Goal: Task Accomplishment & Management: Manage account settings

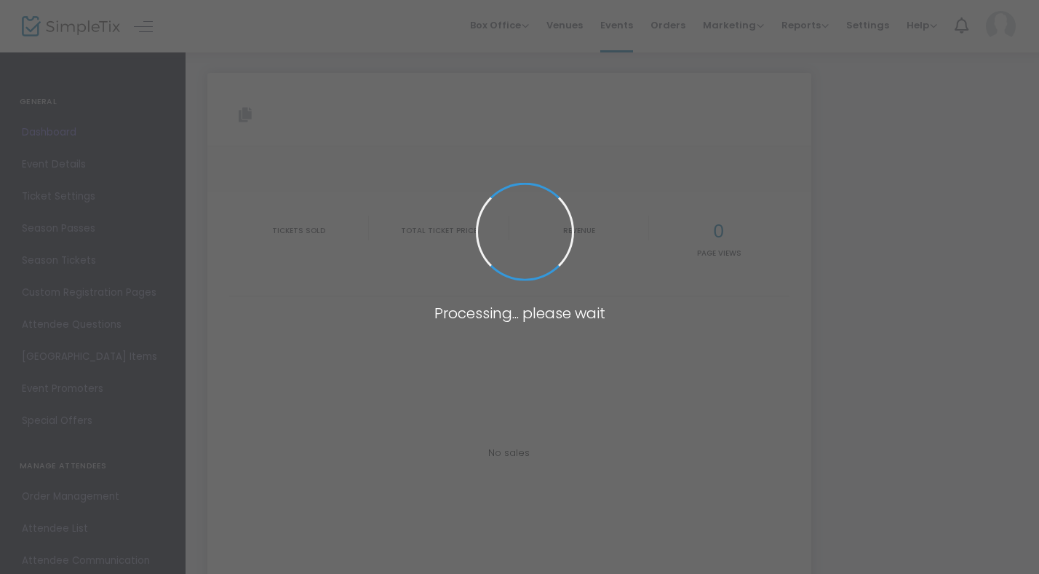
type input "[URL][DOMAIN_NAME][PERSON_NAME]"
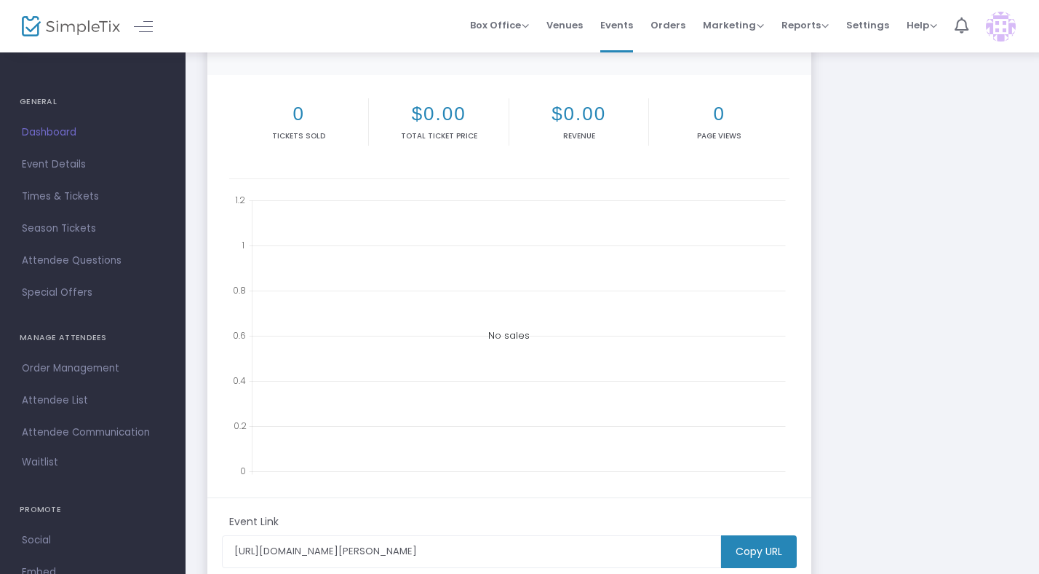
scroll to position [319, 0]
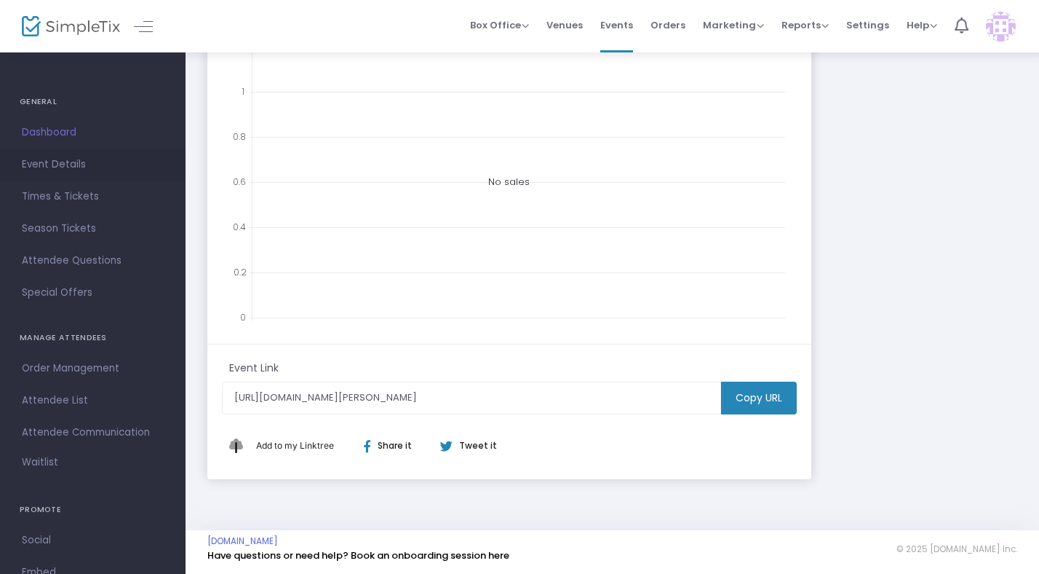
click at [56, 159] on span "Event Details" at bounding box center [93, 164] width 142 height 19
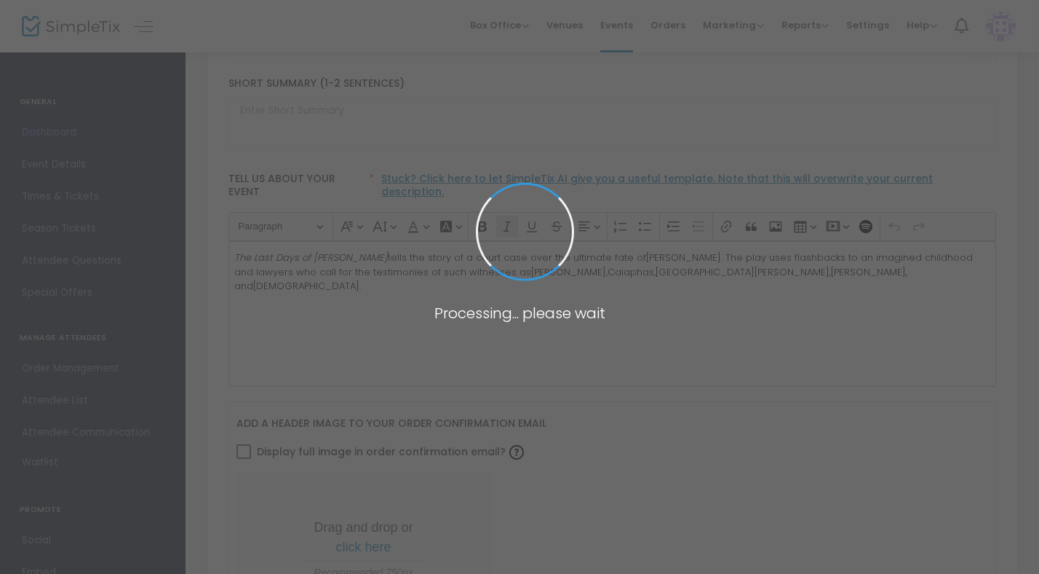
type input "The Last Days Of [PERSON_NAME] by [PERSON_NAME]"
type textarea "The Last Days of [PERSON_NAME] the story of a court case over the ultimate fate…"
type input "Buy Tickets"
type input "[GEOGRAPHIC_DATA]"
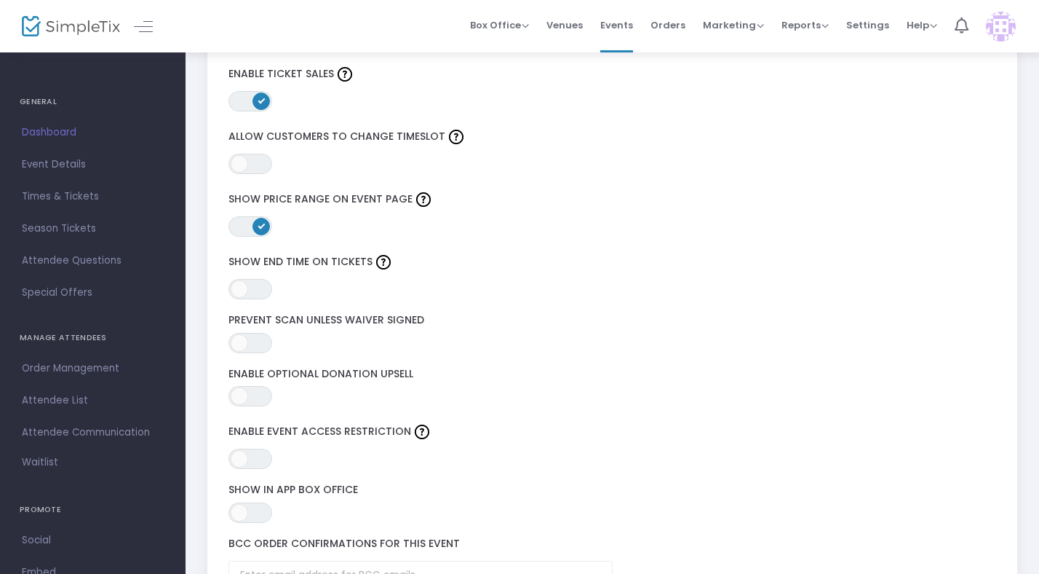
scroll to position [1852, 0]
click at [82, 189] on span "Times & Tickets" at bounding box center [93, 196] width 142 height 19
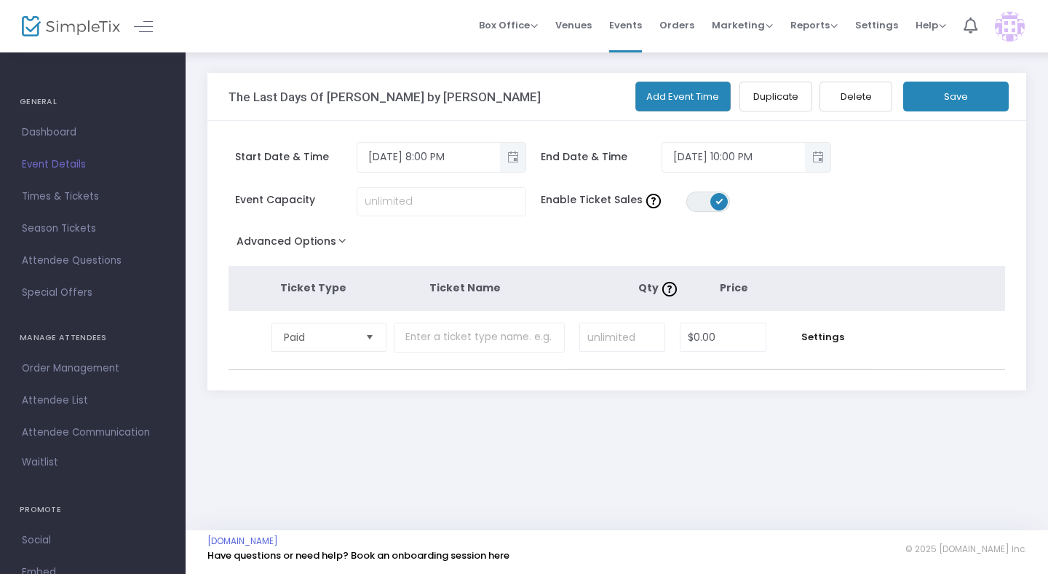
click at [687, 103] on button "Add Event Time" at bounding box center [683, 97] width 96 height 30
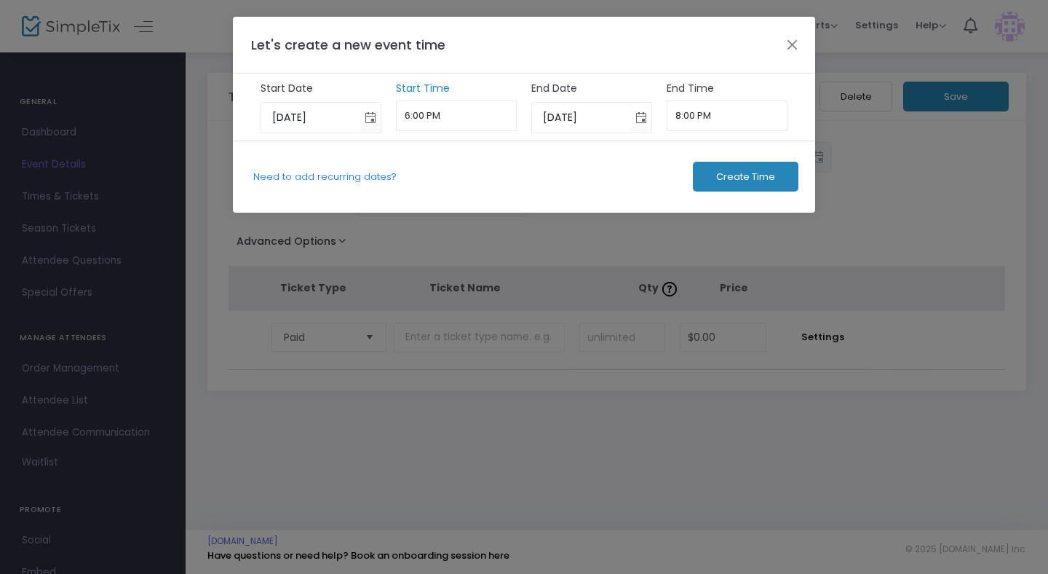
scroll to position [1148, 0]
click at [430, 116] on input "6:00 PM" at bounding box center [457, 115] width 122 height 31
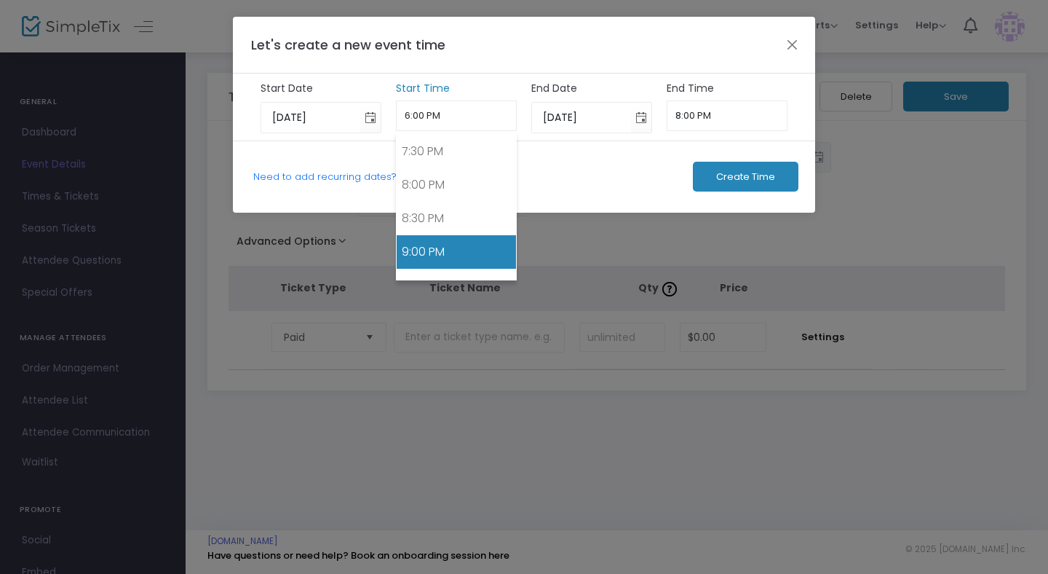
scroll to position [1334, 0]
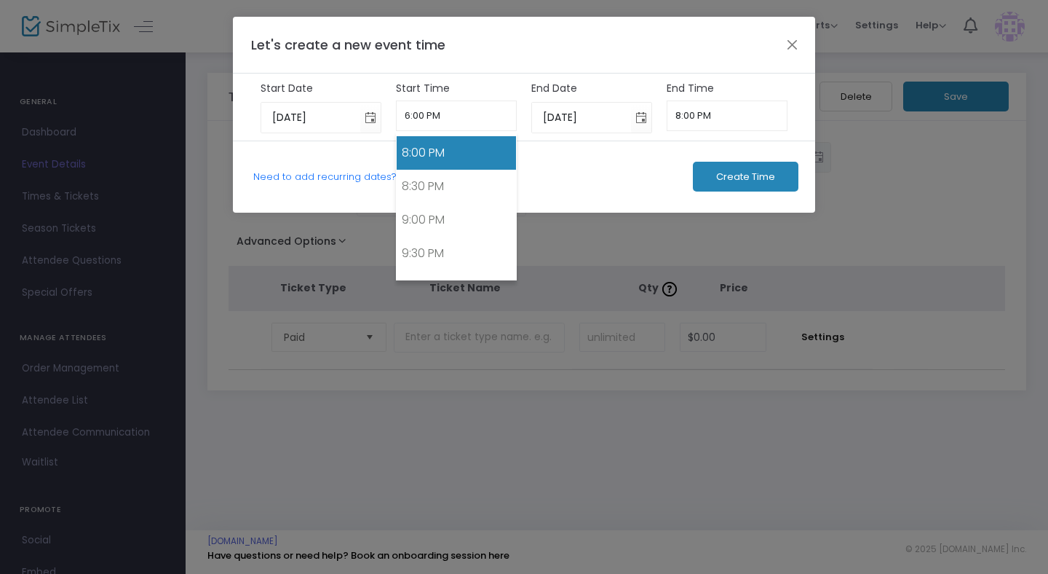
drag, startPoint x: 416, startPoint y: 165, endPoint x: 450, endPoint y: 172, distance: 34.8
click at [416, 165] on link "8:00 PM" at bounding box center [457, 152] width 120 height 33
type input "8:00 PM"
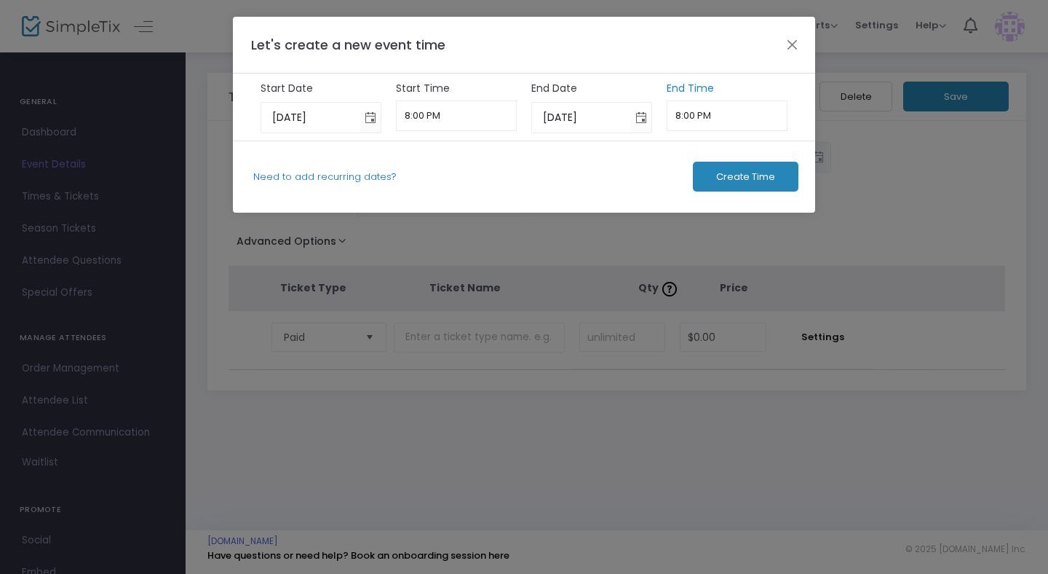
click at [697, 119] on input "8:00 PM" at bounding box center [728, 115] width 122 height 31
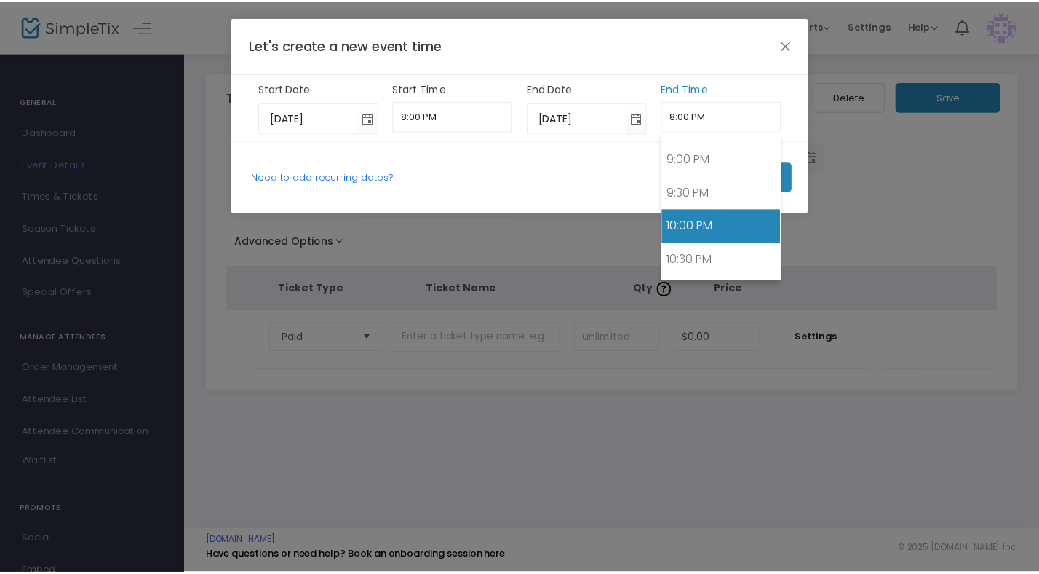
scroll to position [1397, 0]
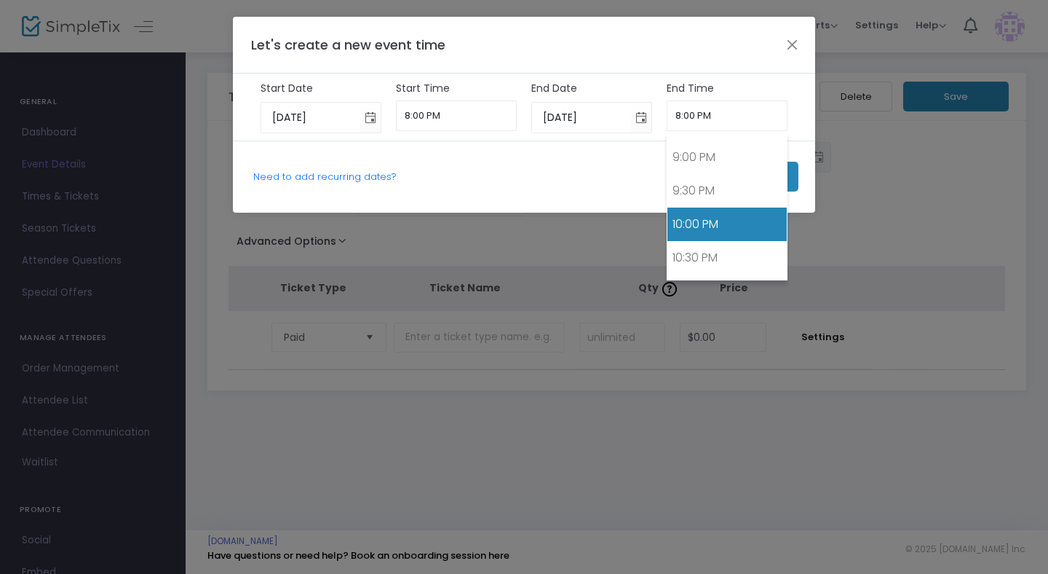
click at [699, 223] on link "10:00 PM" at bounding box center [727, 223] width 120 height 33
type input "10:00 PM"
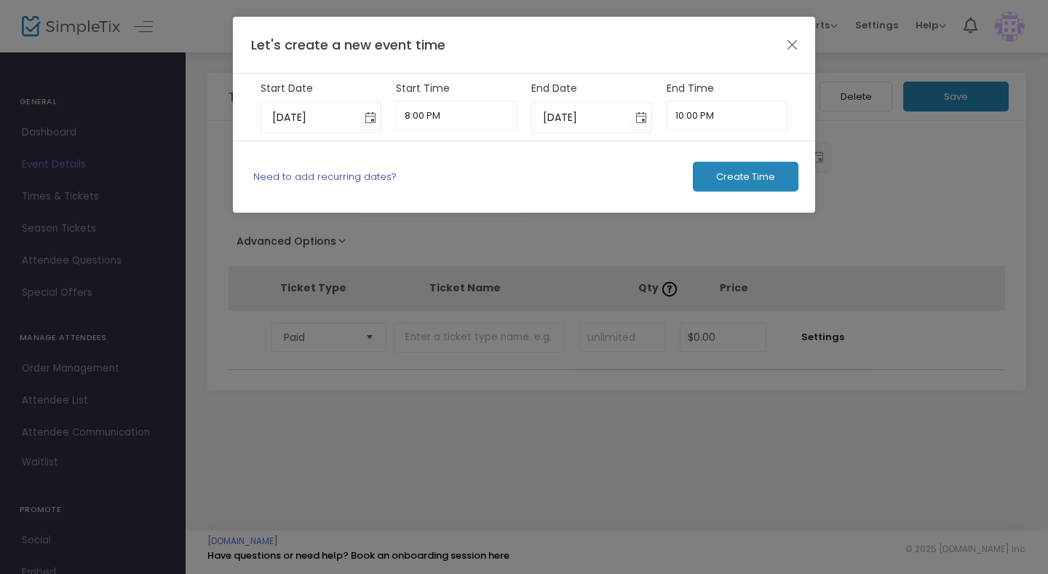
click at [355, 178] on link "Need to add recurring dates?" at bounding box center [324, 177] width 143 height 14
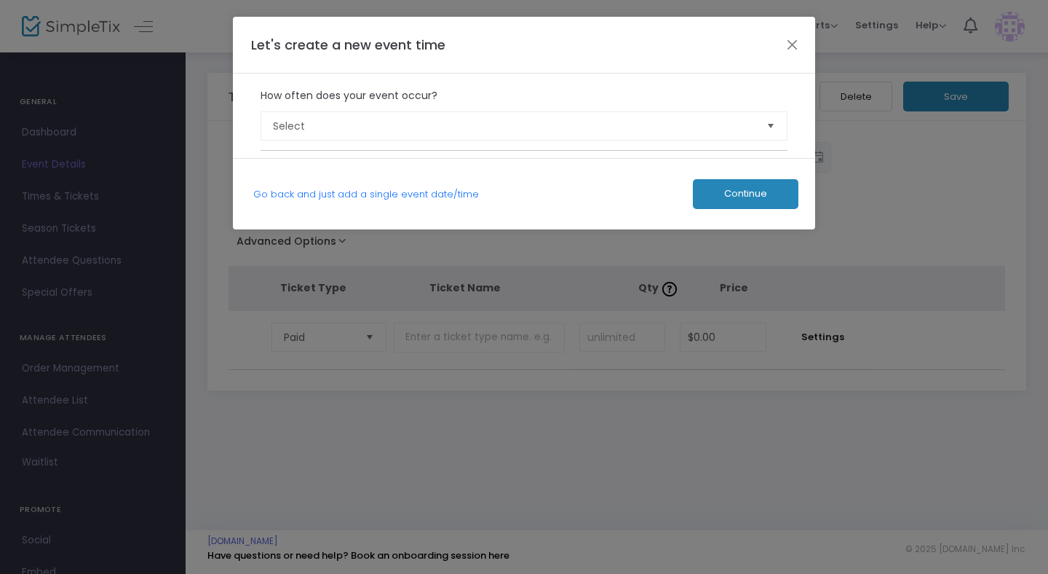
click at [405, 187] on link "Go back and just add a single event date/time" at bounding box center [366, 194] width 226 height 14
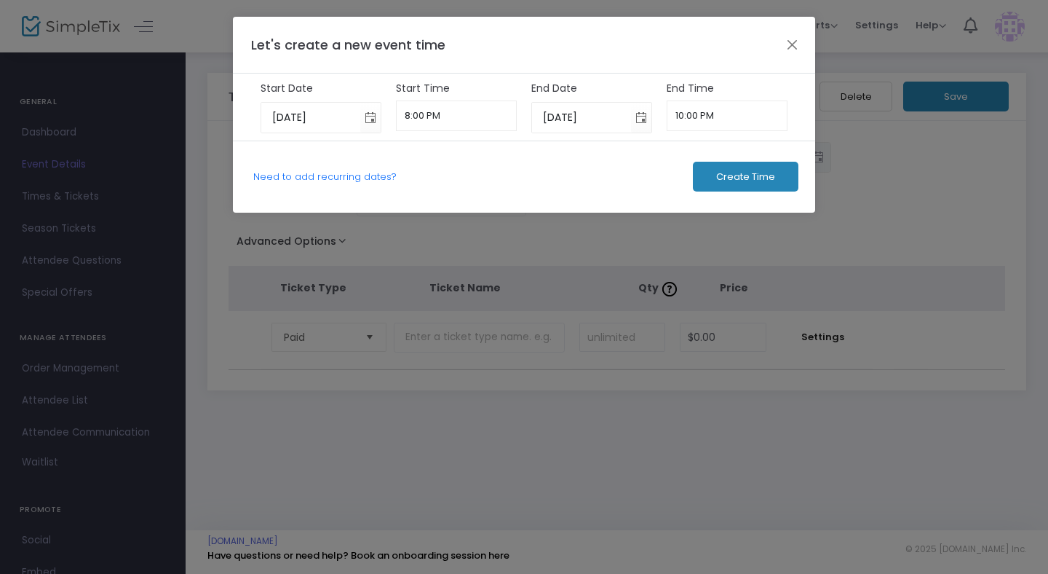
click at [772, 173] on span "Create Time" at bounding box center [745, 177] width 59 height 12
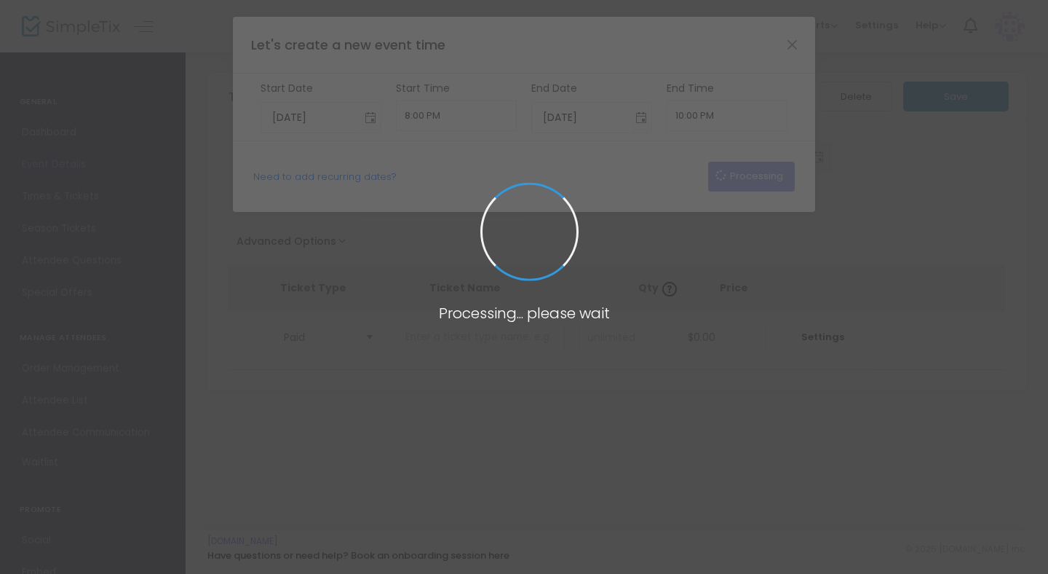
type input "[DATE]"
type input "6:00 PM"
type input "[DATE]"
type input "8:00 PM"
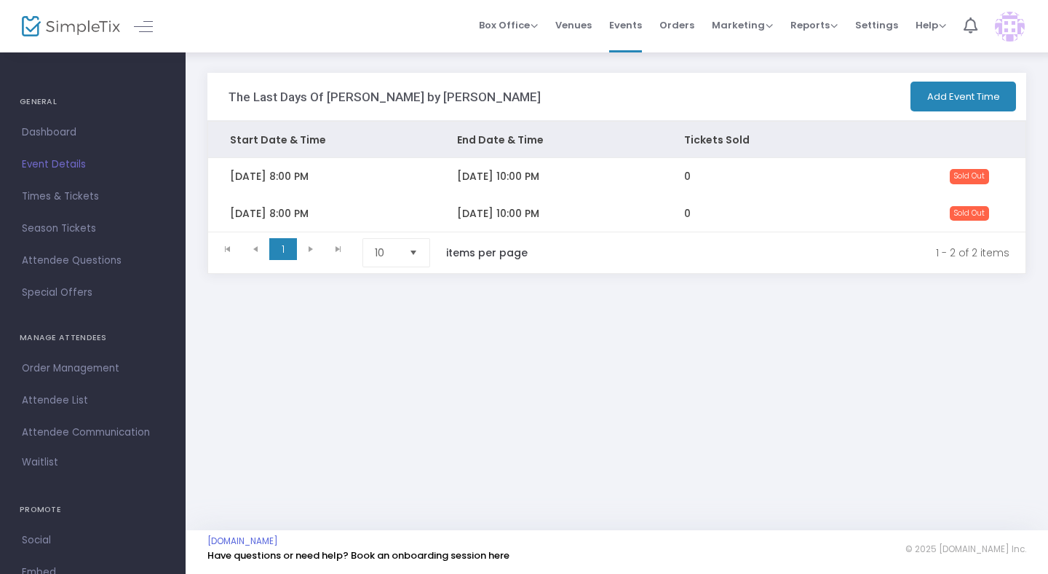
click at [990, 100] on button "Add Event Time" at bounding box center [964, 97] width 106 height 30
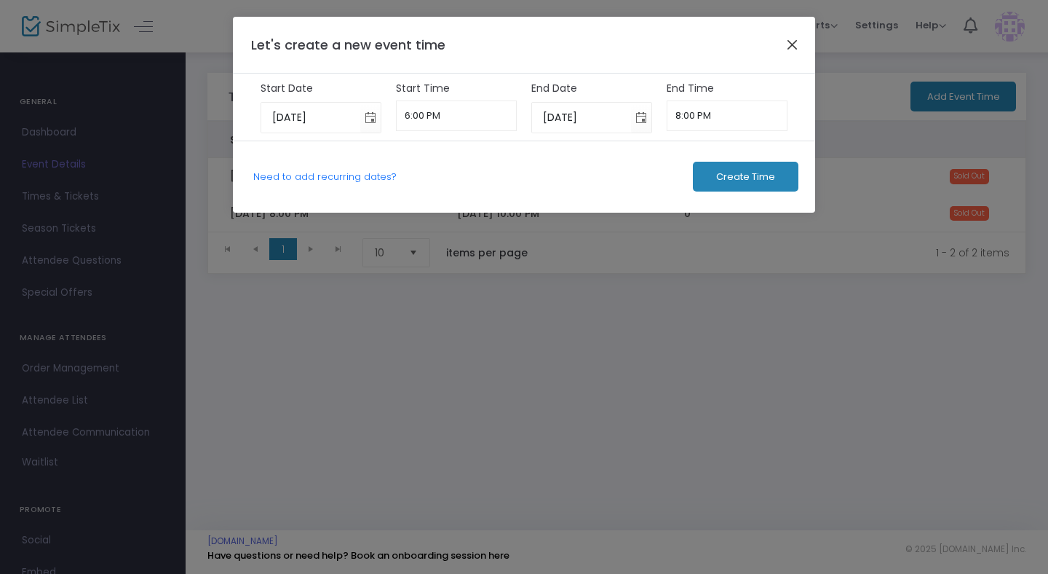
click at [796, 46] on button "Close" at bounding box center [792, 44] width 19 height 19
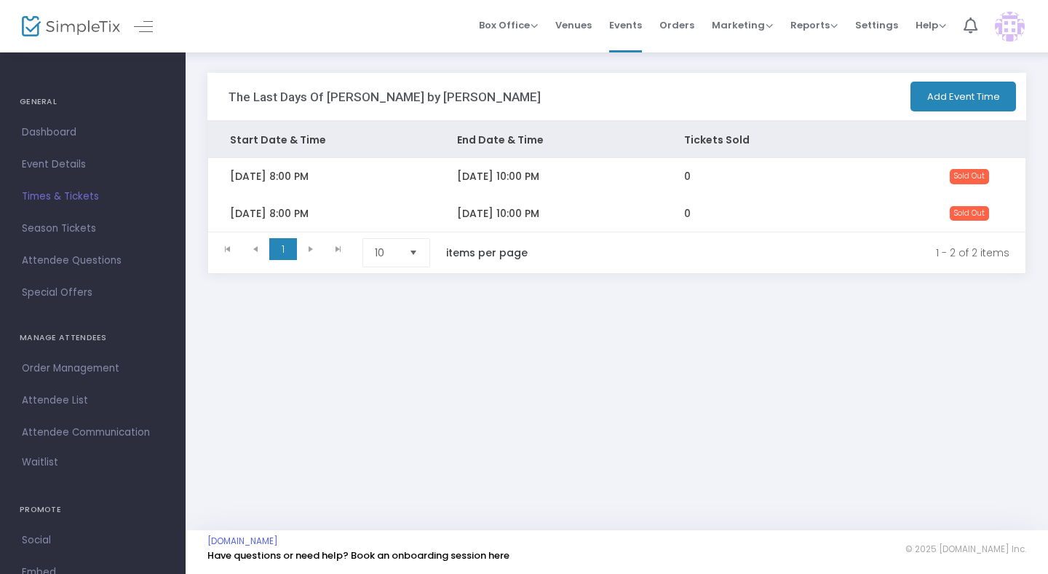
drag, startPoint x: 41, startPoint y: 103, endPoint x: 66, endPoint y: 64, distance: 45.4
click at [44, 100] on h4 "GENERAL" at bounding box center [93, 101] width 146 height 29
drag, startPoint x: 73, startPoint y: 41, endPoint x: 75, endPoint y: 26, distance: 15.4
click at [73, 41] on div at bounding box center [57, 26] width 71 height 52
click at [75, 26] on img at bounding box center [71, 26] width 98 height 21
